Goal: Transaction & Acquisition: Register for event/course

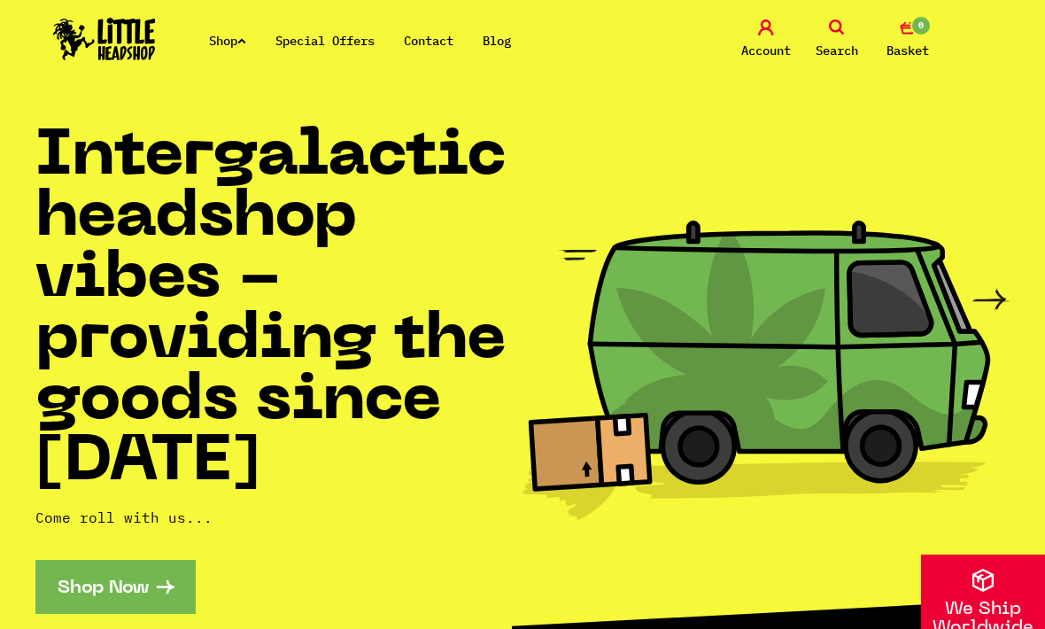
click at [831, 50] on span "Search" at bounding box center [836, 50] width 42 height 21
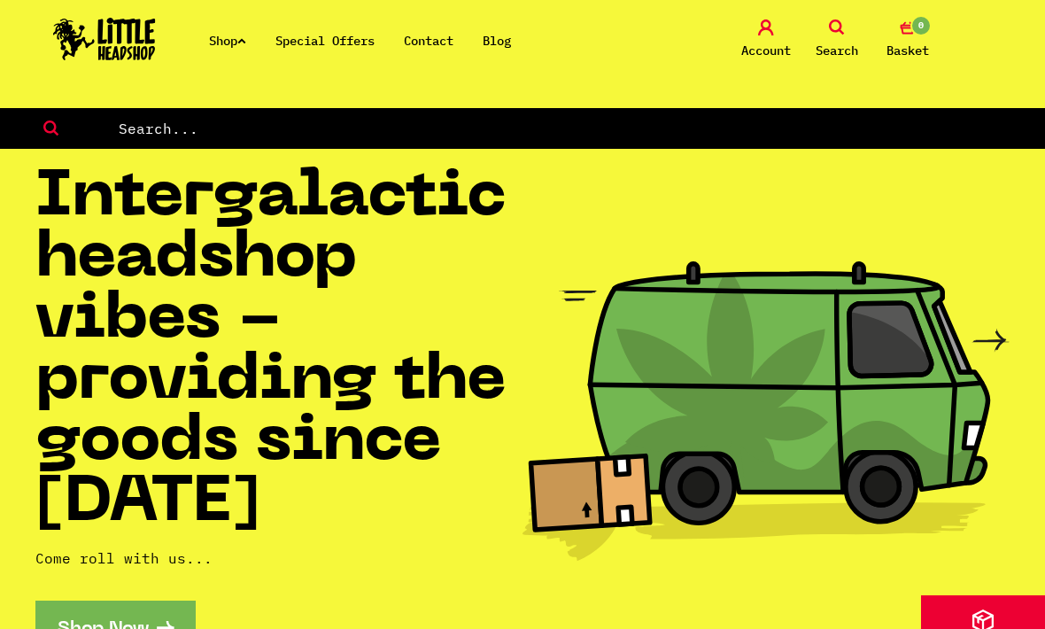
click at [661, 130] on input "text" at bounding box center [581, 128] width 929 height 23
type input "Glob mops"
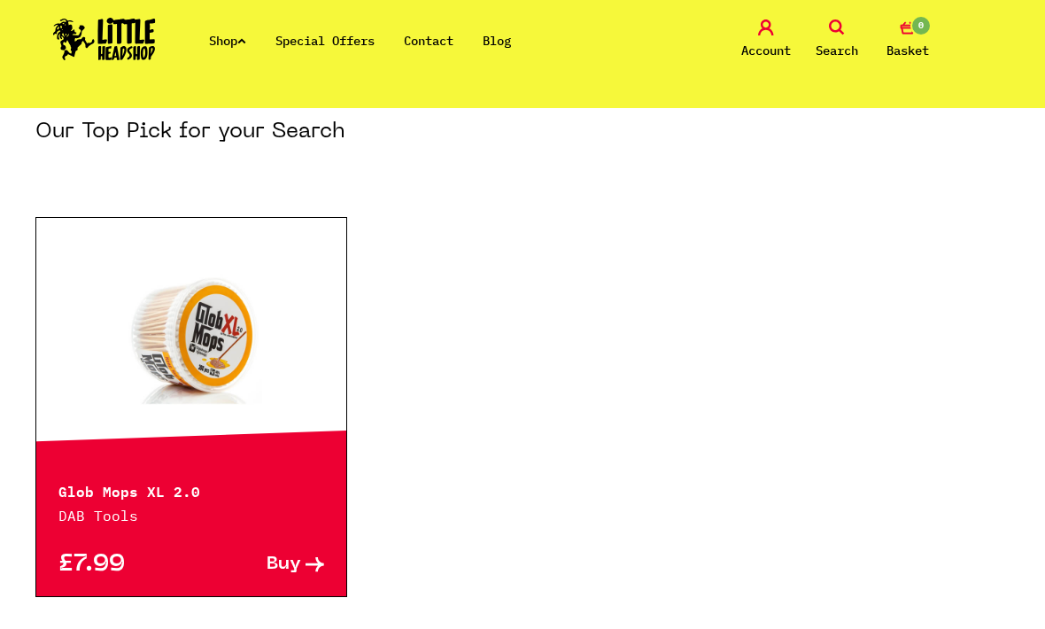
scroll to position [223, 0]
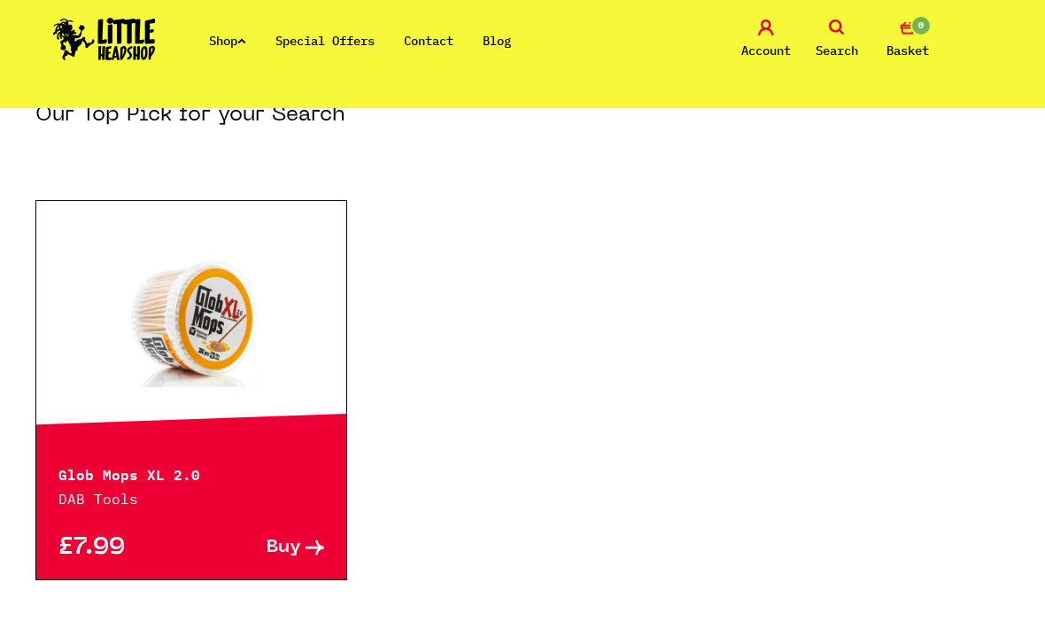
click at [94, 420] on div at bounding box center [191, 320] width 310 height 239
click at [94, 506] on p "DAB Tools" at bounding box center [191, 498] width 266 height 21
click at [86, 485] on div "Glob Mops XL 2.0 DAB Tools" at bounding box center [191, 474] width 310 height 69
click at [112, 387] on link at bounding box center [191, 320] width 310 height 177
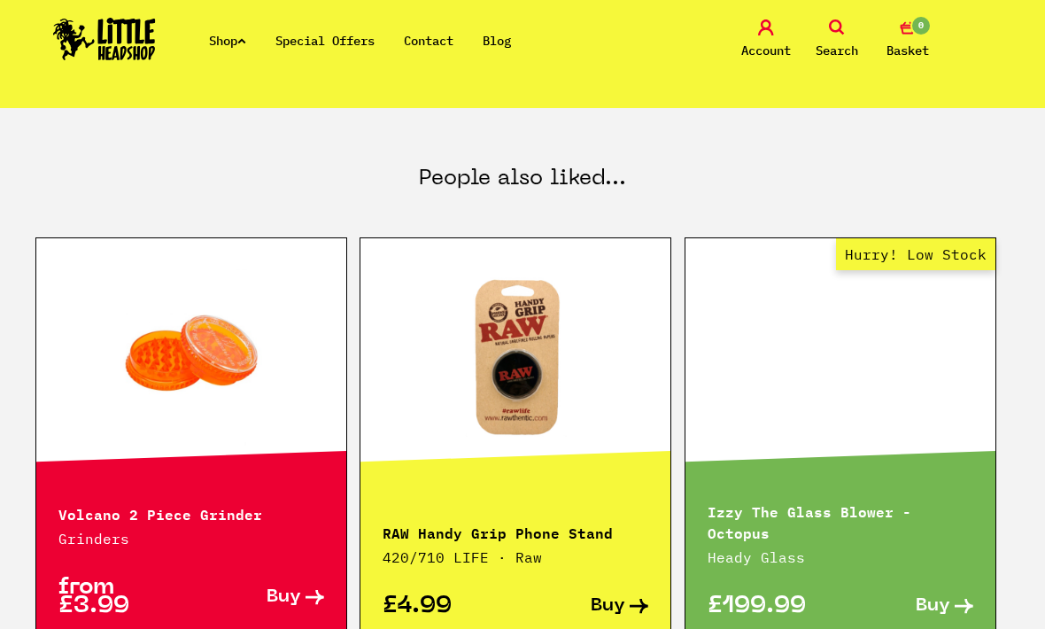
scroll to position [807, 0]
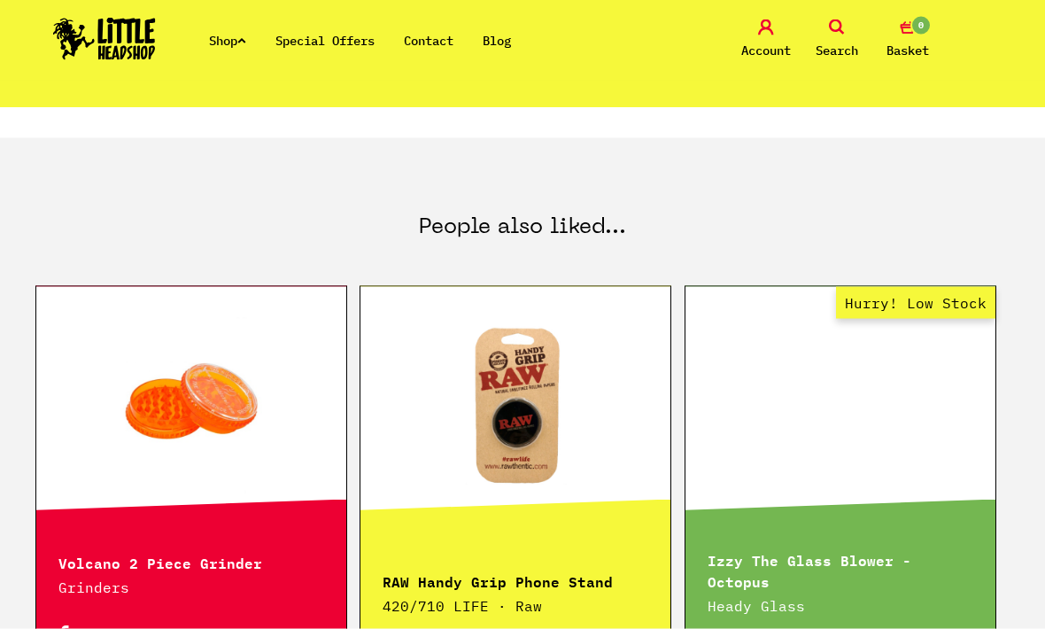
click at [631, 462] on link at bounding box center [515, 406] width 310 height 177
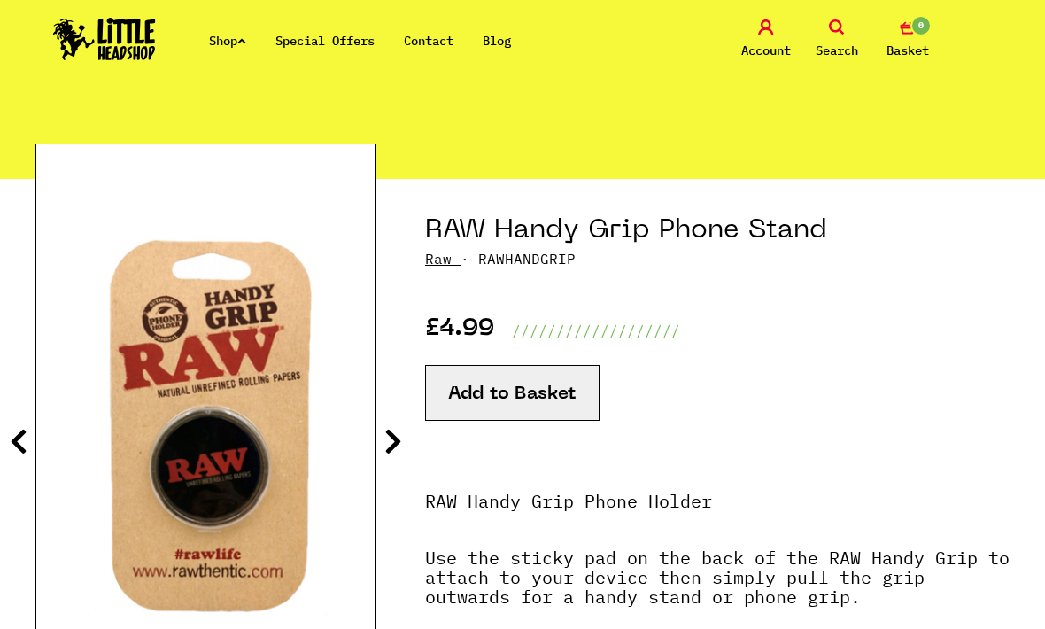
scroll to position [187, 0]
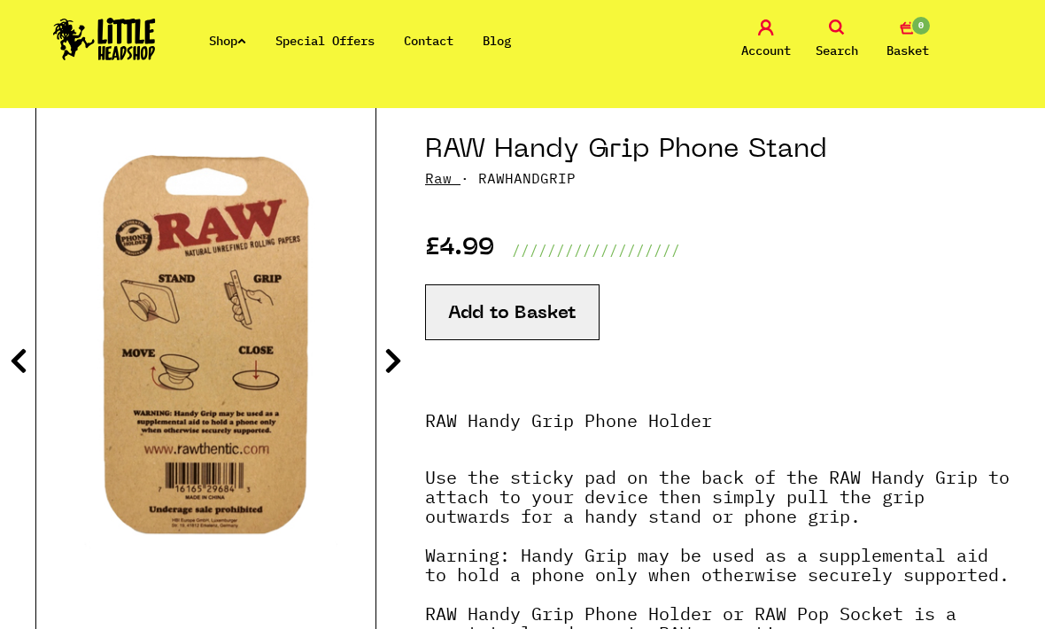
click at [982, 454] on p "RAW Handy Grip Phone Holder" at bounding box center [717, 439] width 584 height 57
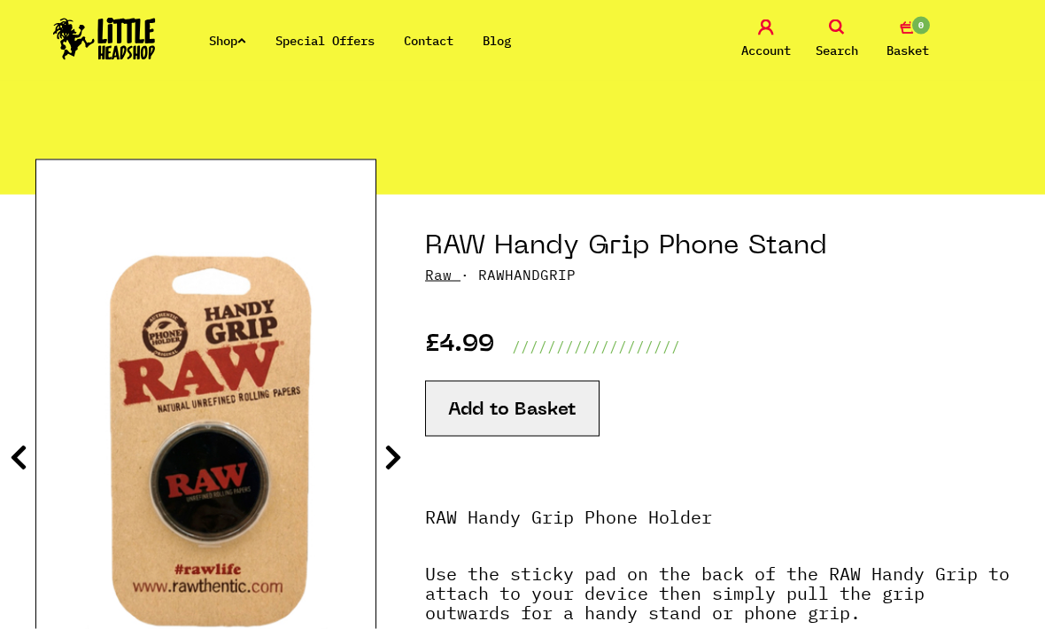
scroll to position [0, 0]
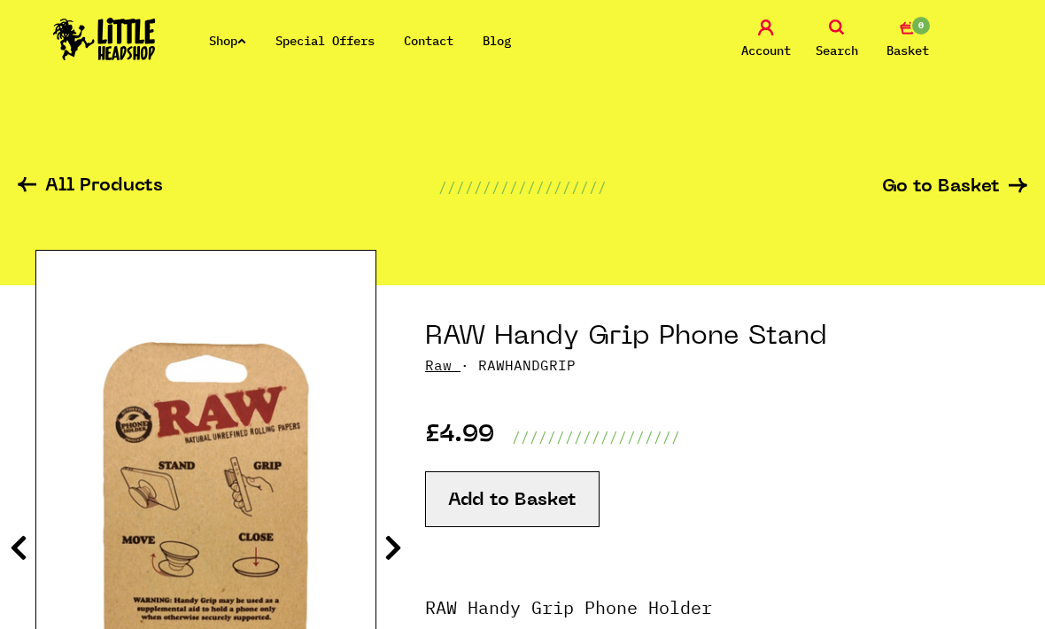
click at [771, 41] on span "Account" at bounding box center [766, 50] width 50 height 21
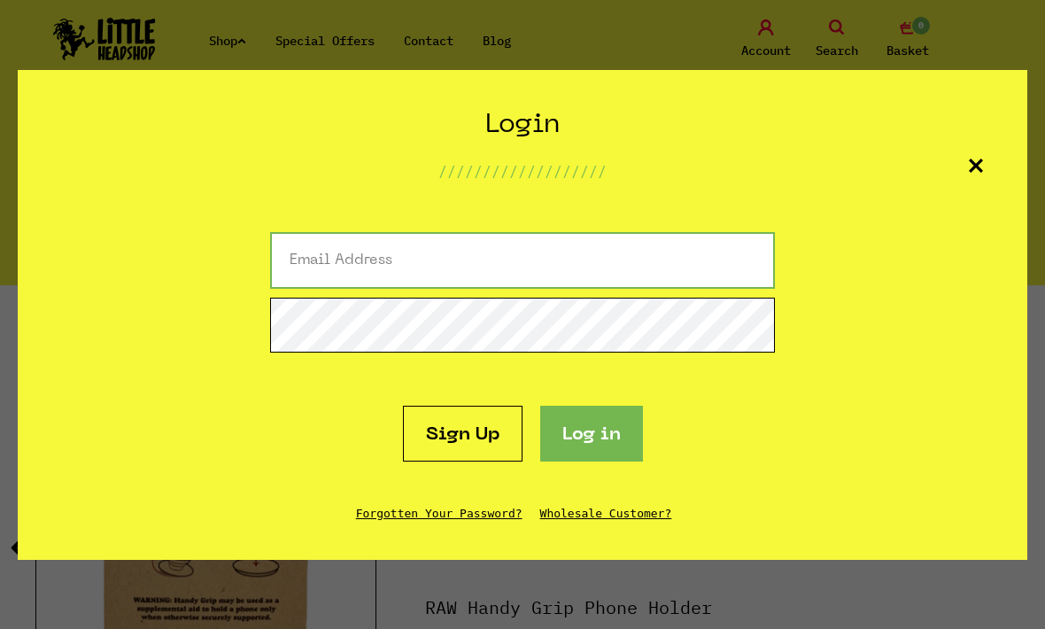
click at [701, 250] on input "email" at bounding box center [522, 260] width 505 height 57
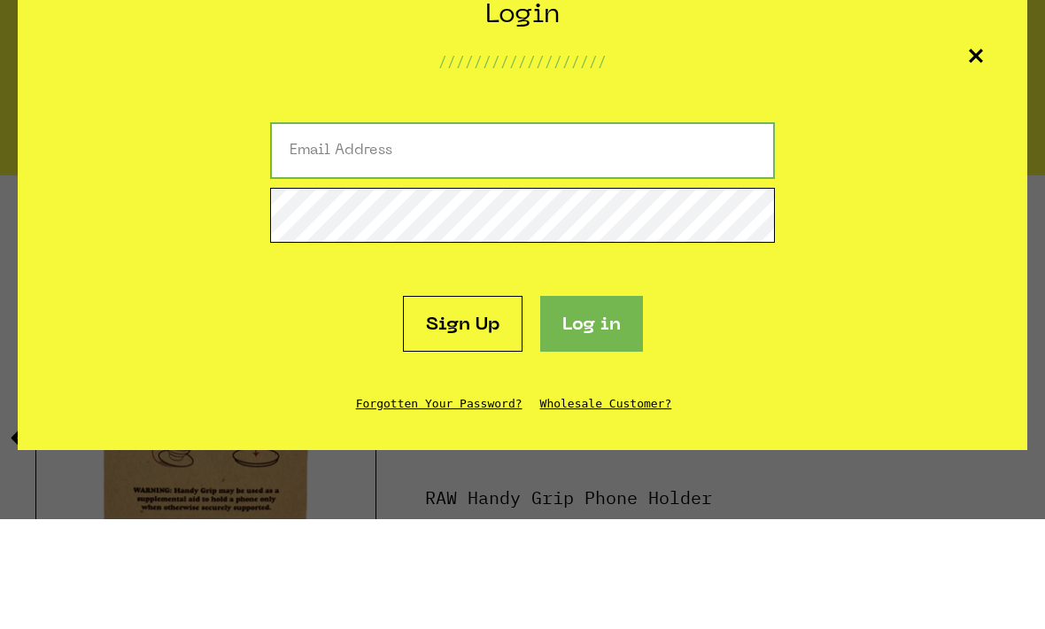
type input "sleep778877@gmail.com"
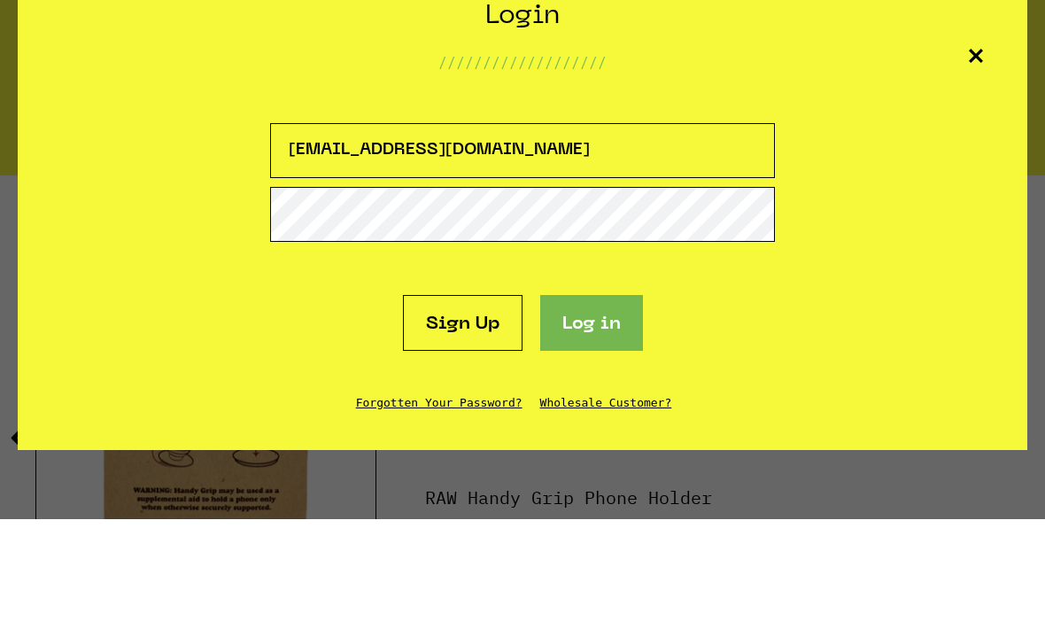
click at [591, 405] on button "Log in" at bounding box center [591, 433] width 103 height 56
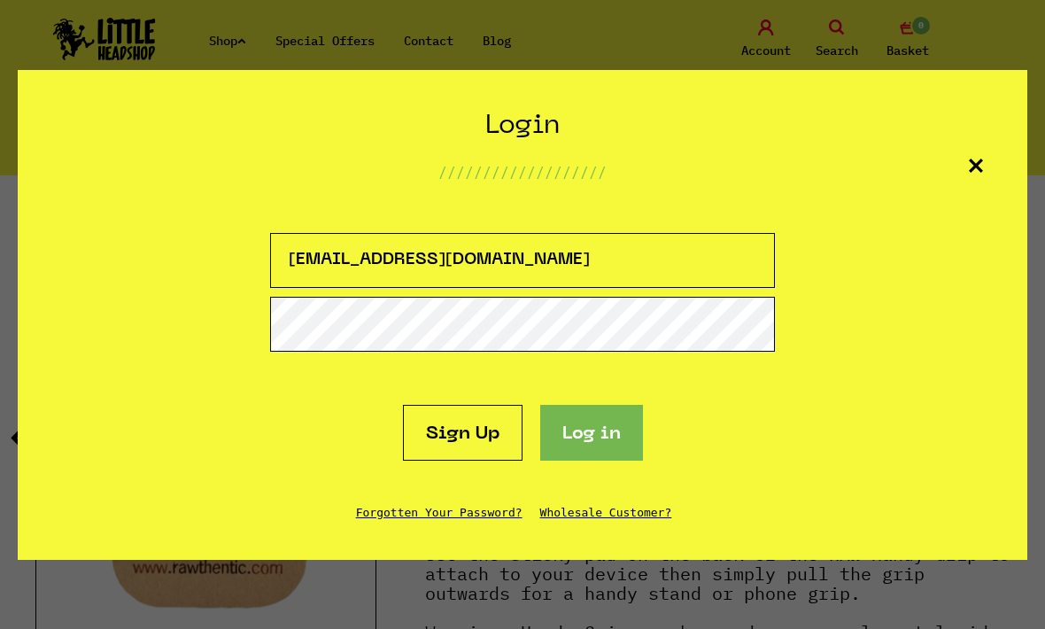
click at [597, 450] on button "Log in" at bounding box center [591, 433] width 103 height 56
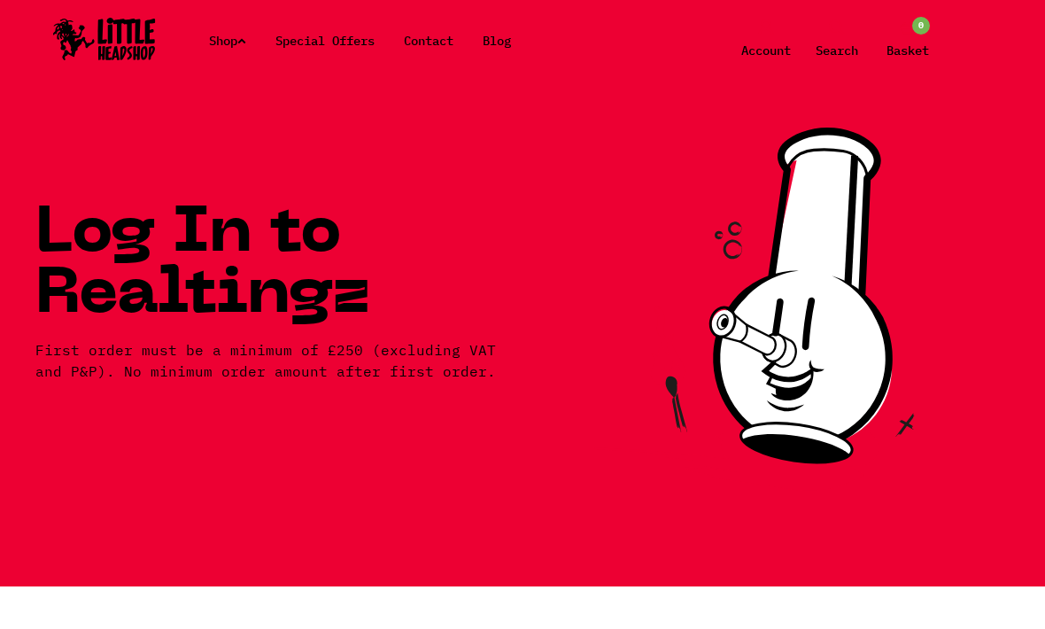
click at [760, 50] on span "Account" at bounding box center [766, 50] width 50 height 21
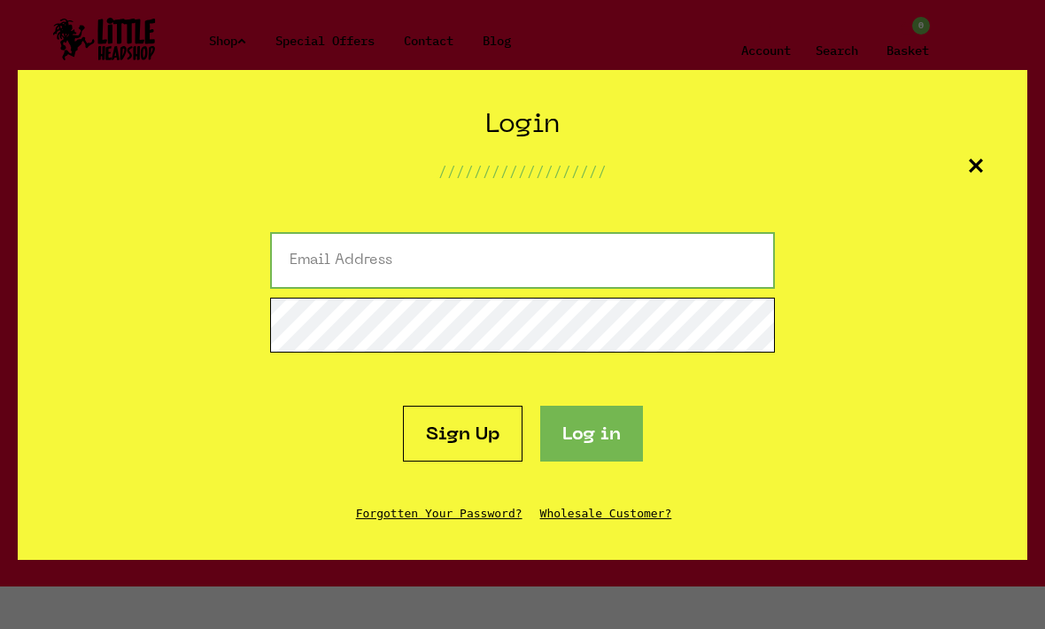
click at [290, 267] on input "email" at bounding box center [522, 260] width 505 height 57
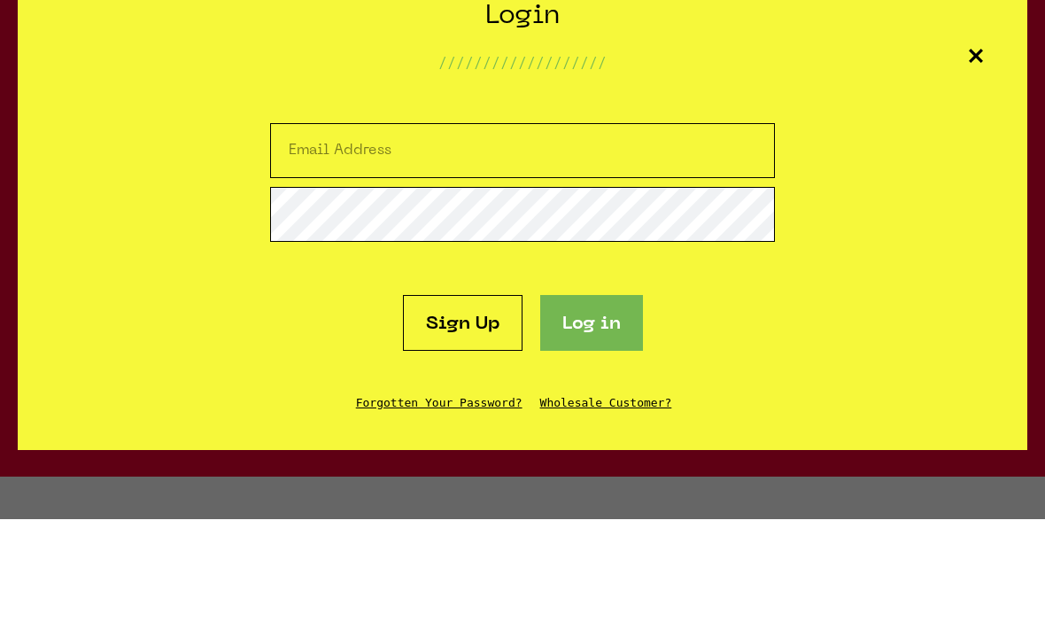
click at [982, 70] on div "Login /////////////////// Sign Up Log in Forgotten Your Password? Wholesale Cus…" at bounding box center [522, 315] width 1009 height 490
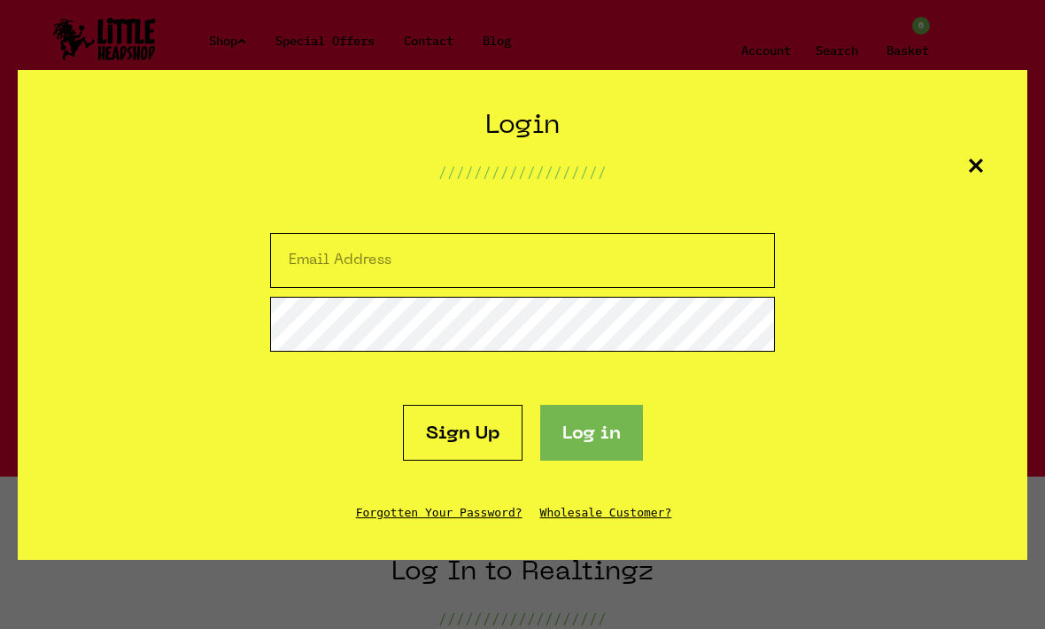
click at [985, 67] on section "Create Account /////////////////// Sign up Login /////////////////// Sign Up Lo…" at bounding box center [522, 314] width 1045 height 629
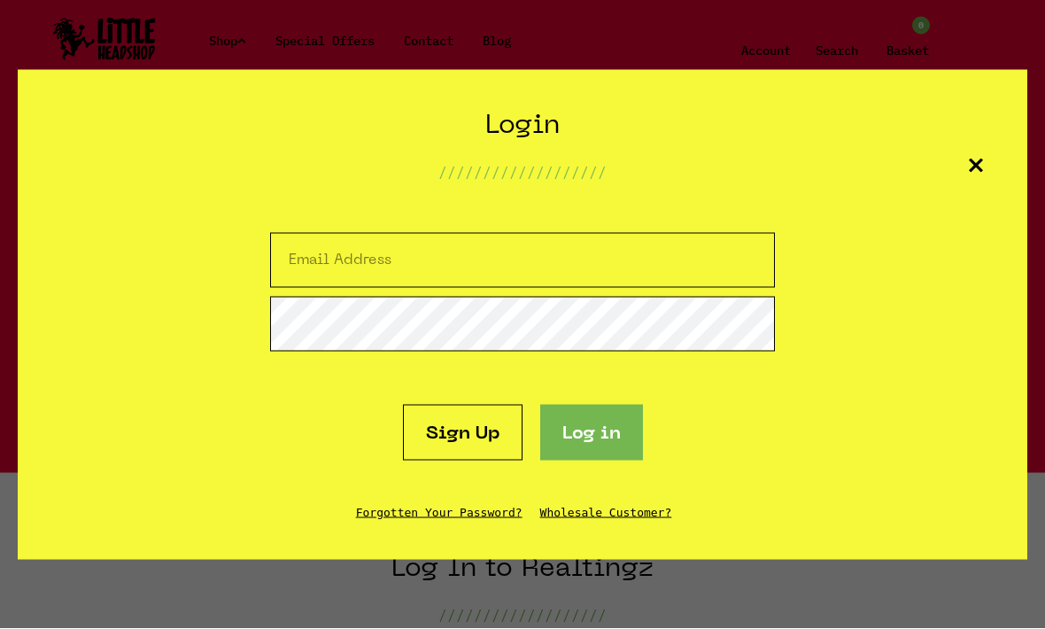
scroll to position [133, 0]
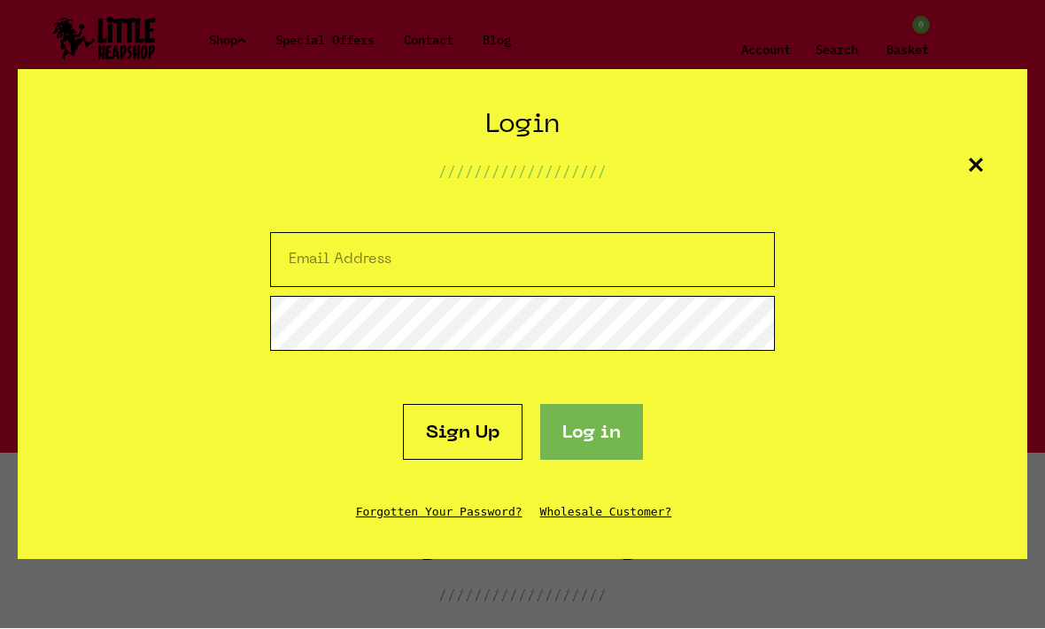
click at [996, 76] on div "Login /////////////////// Sign Up Log in Forgotten Your Password? Wholesale Cus…" at bounding box center [522, 315] width 1009 height 490
click at [1001, 88] on div "Login /////////////////// Sign Up Log in Forgotten Your Password? Wholesale Cus…" at bounding box center [522, 315] width 1009 height 490
click at [972, 158] on icon at bounding box center [976, 165] width 14 height 14
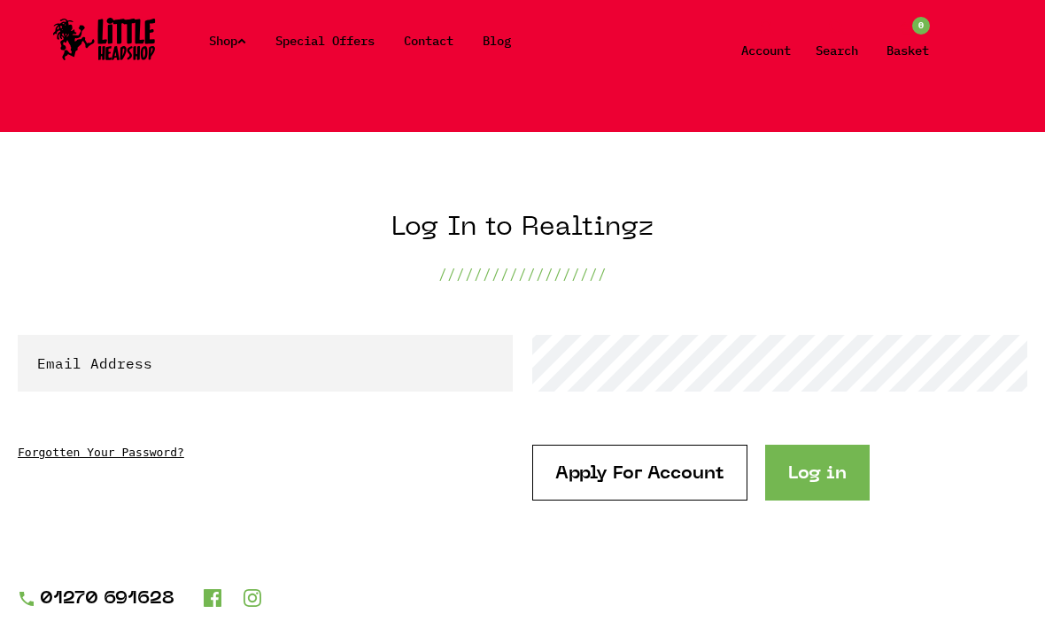
scroll to position [453, 0]
click at [729, 475] on link "Apply For Account" at bounding box center [639, 473] width 215 height 56
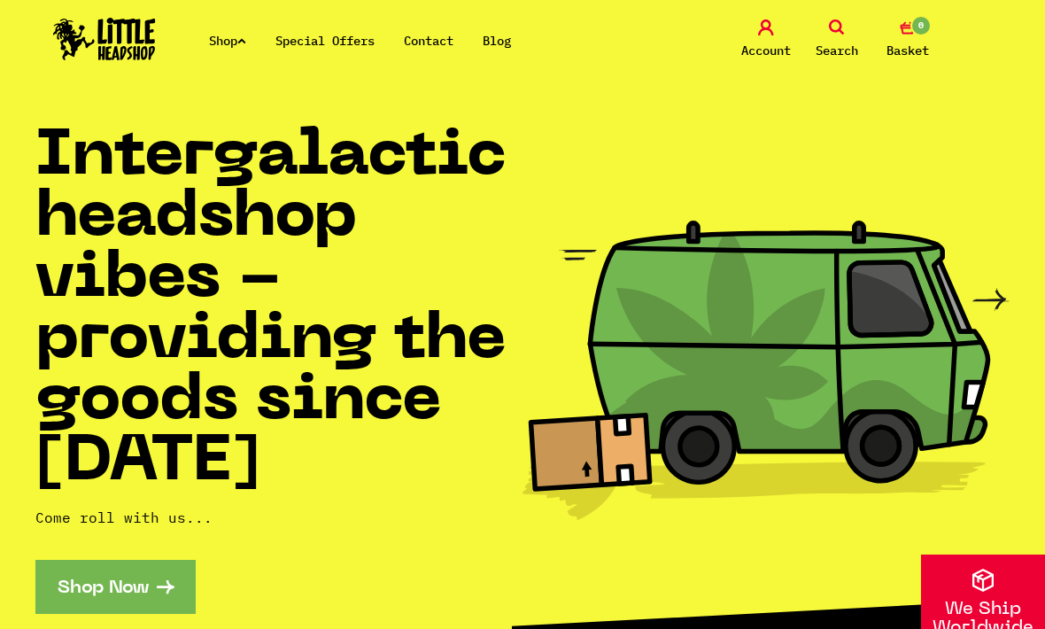
click at [214, 53] on div "Shop Special Offers Contact Blog Account Search 0 Basket" at bounding box center [522, 40] width 1045 height 81
click at [227, 35] on link "Shop" at bounding box center [227, 41] width 37 height 16
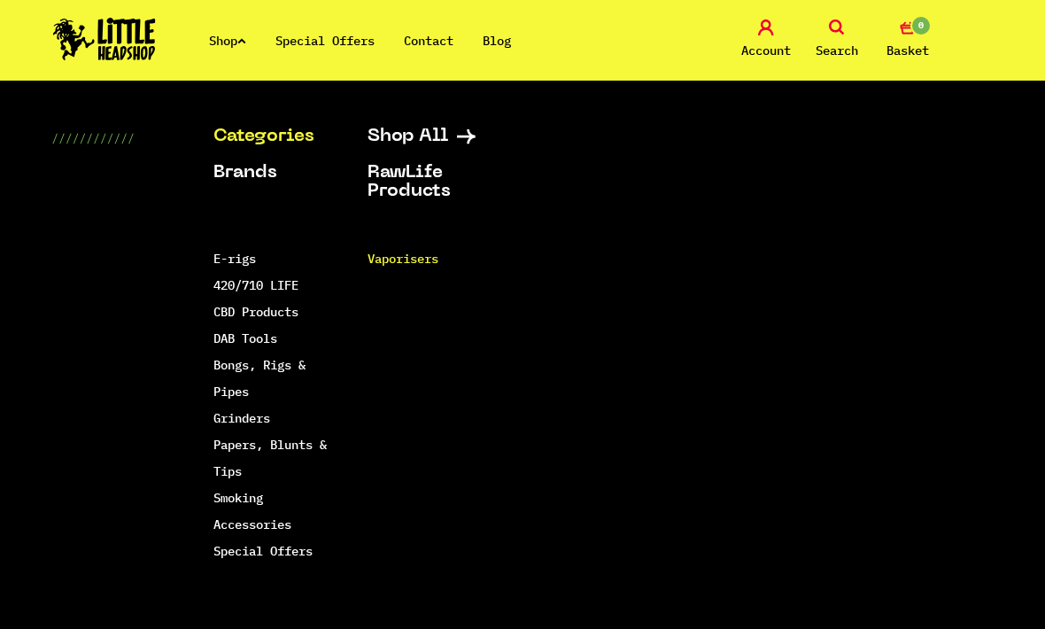
click at [387, 263] on link "Vaporisers" at bounding box center [402, 259] width 71 height 16
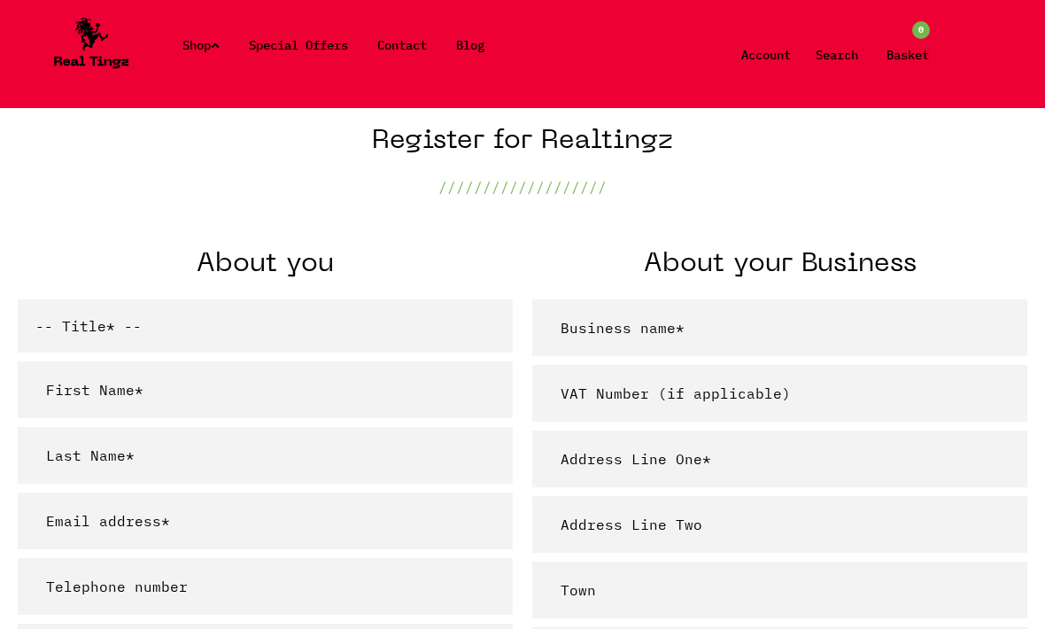
scroll to position [542, 0]
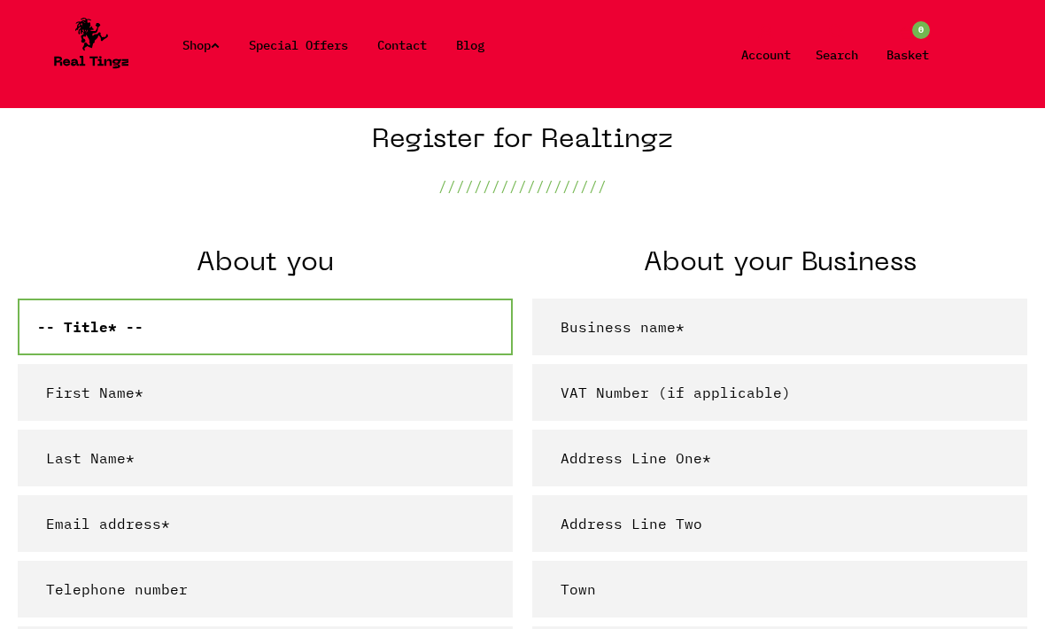
click at [104, 339] on select "-- Title* -- Mr Mrs Ms Miss Dr Prof" at bounding box center [265, 326] width 495 height 57
select select "mr"
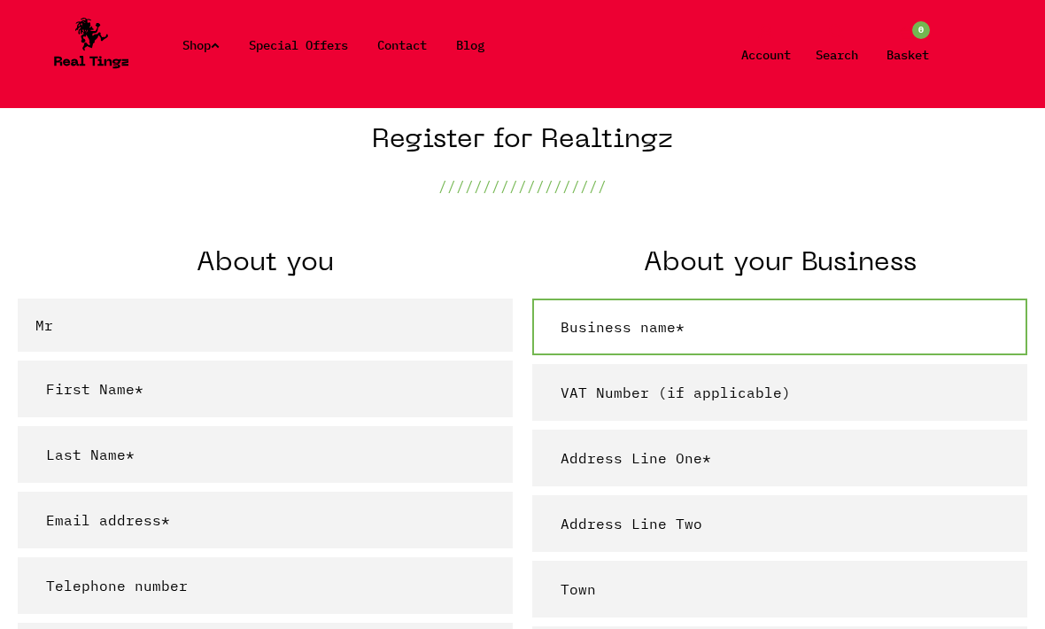
click at [898, 308] on input "text" at bounding box center [779, 326] width 495 height 57
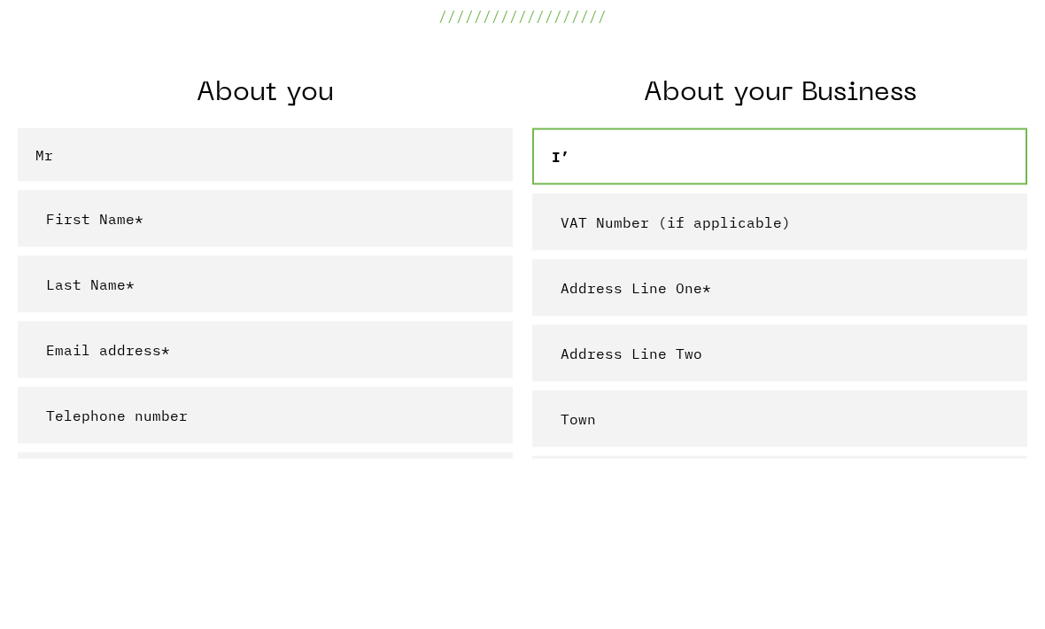
type input "I"
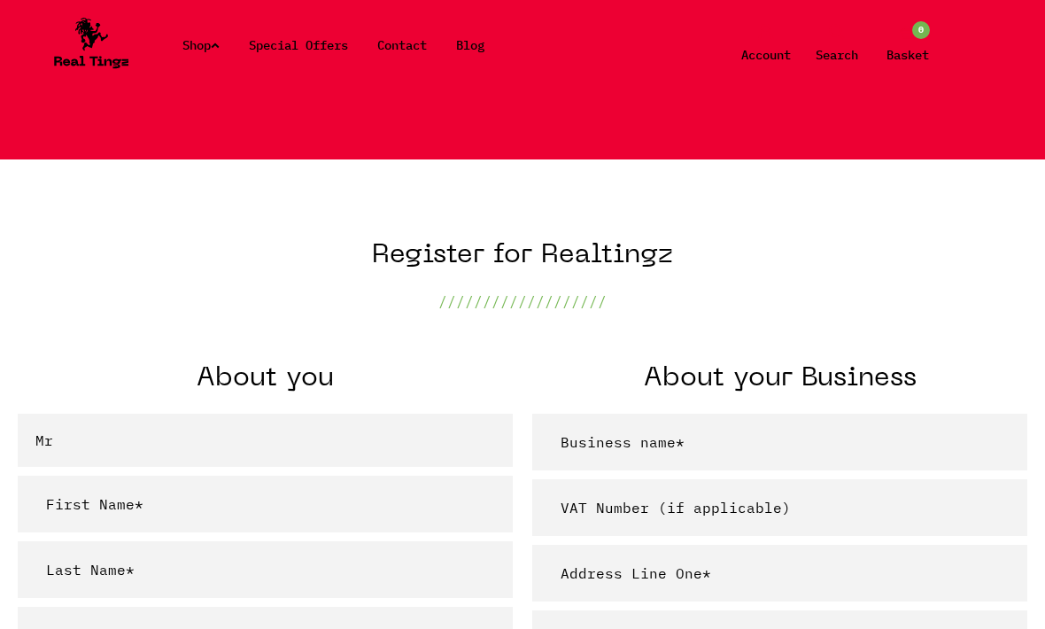
scroll to position [0, 0]
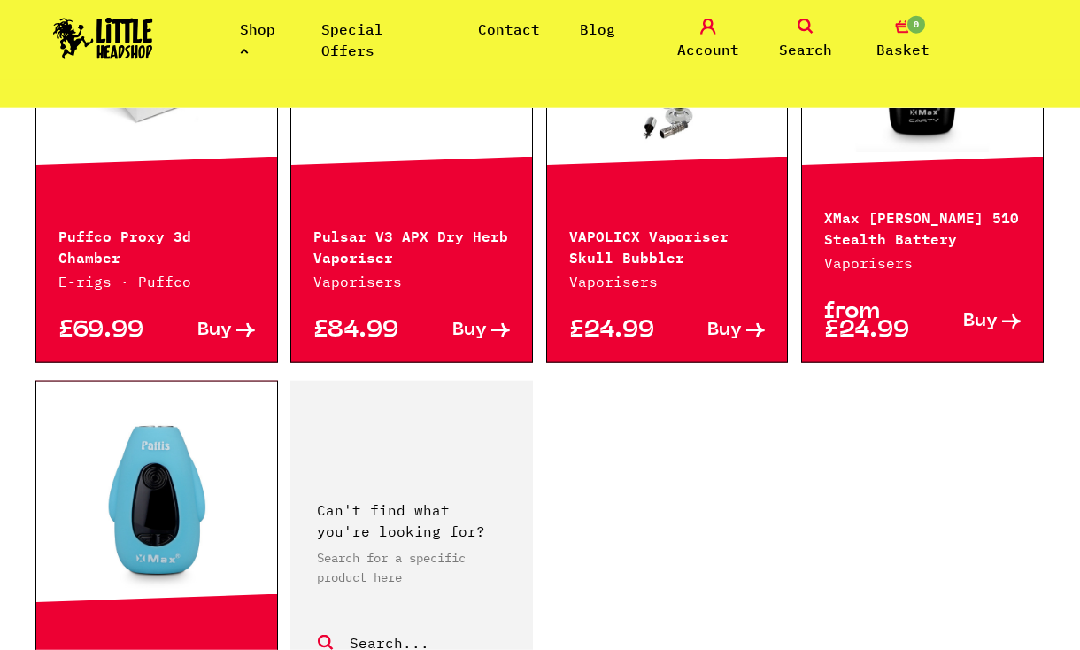
scroll to position [2708, 0]
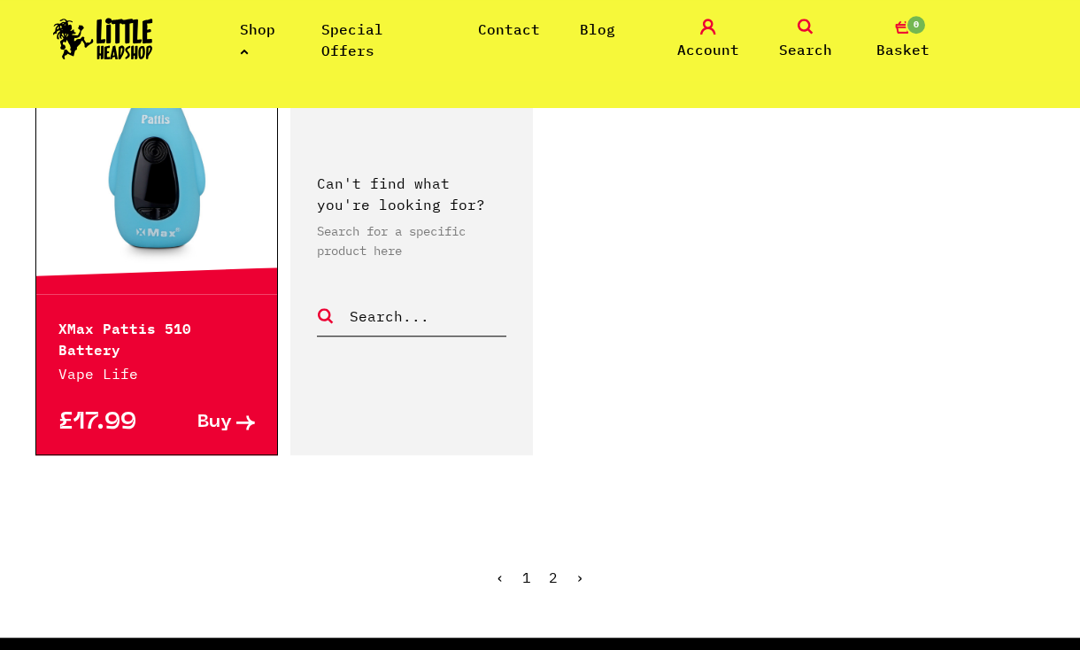
click at [541, 552] on ul "‹ 1 2 ›" at bounding box center [539, 590] width 1009 height 76
click at [557, 568] on link "2" at bounding box center [553, 577] width 9 height 18
